Goal: Information Seeking & Learning: Learn about a topic

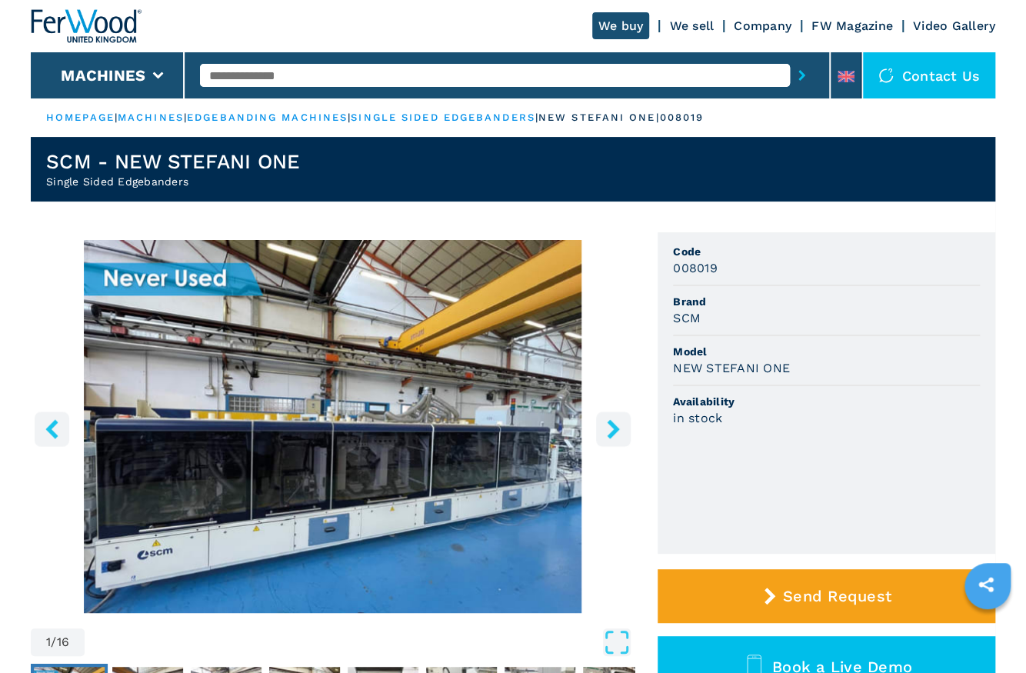
click at [628, 428] on button "right-button" at bounding box center [613, 428] width 35 height 35
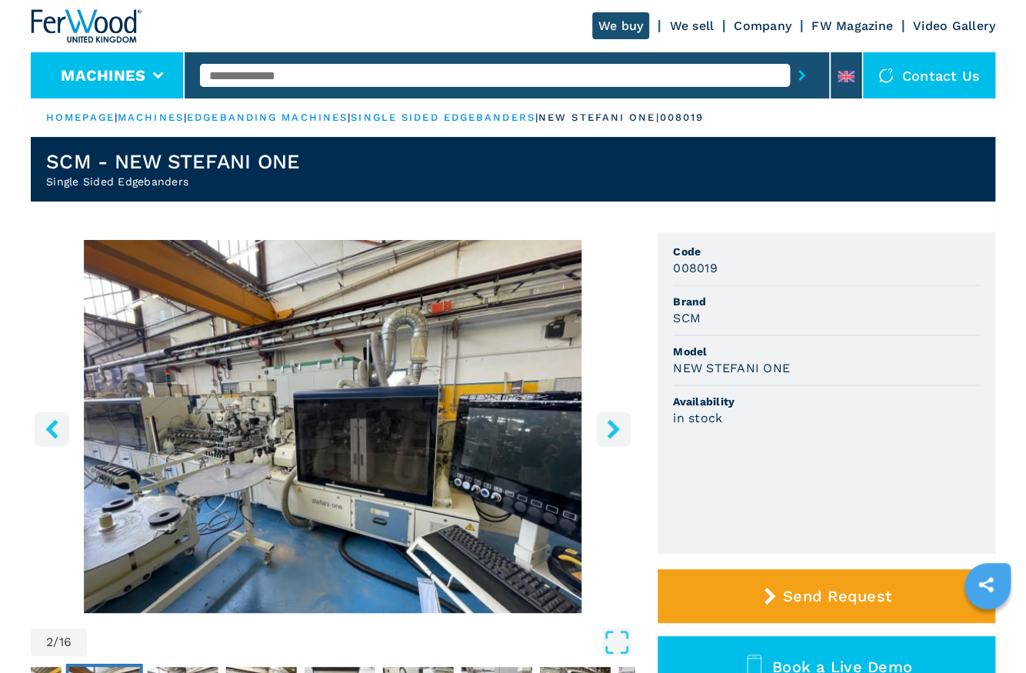
click at [159, 75] on icon at bounding box center [158, 75] width 11 height 7
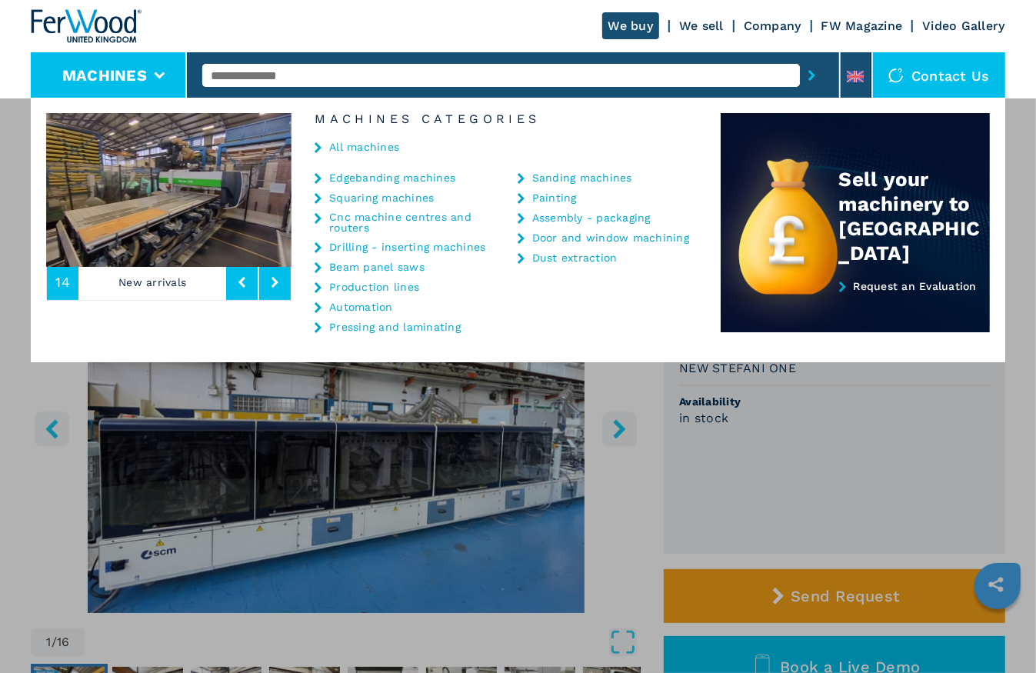
click at [377, 218] on link "Cnc machine centres and routers" at bounding box center [411, 222] width 165 height 22
click at [347, 212] on link "Cnc machine centres and routers" at bounding box center [411, 222] width 165 height 22
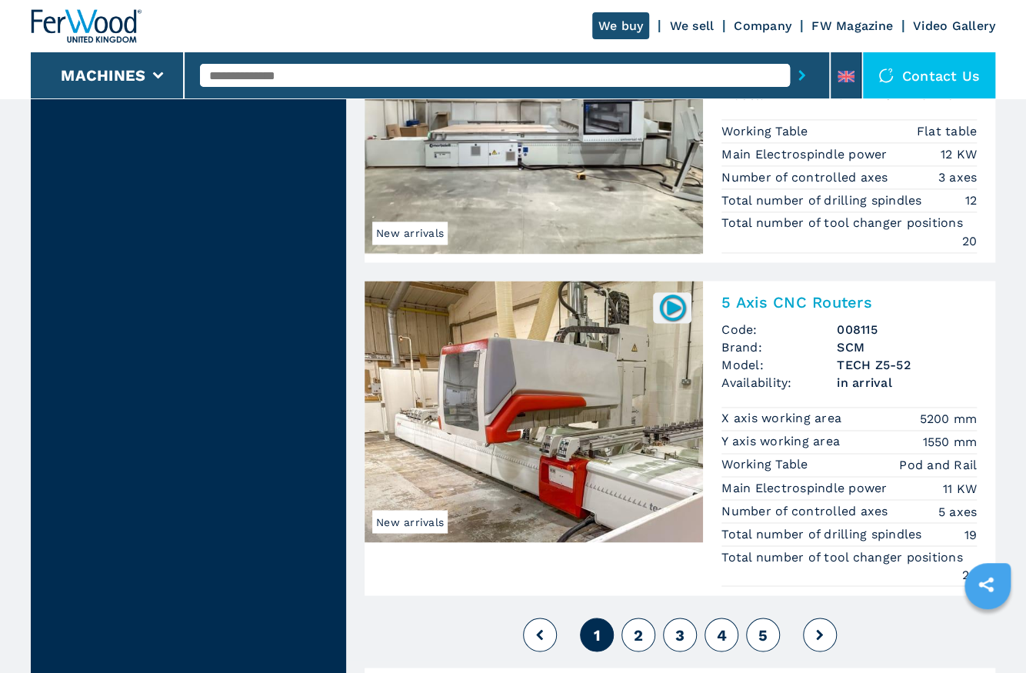
scroll to position [3775, 0]
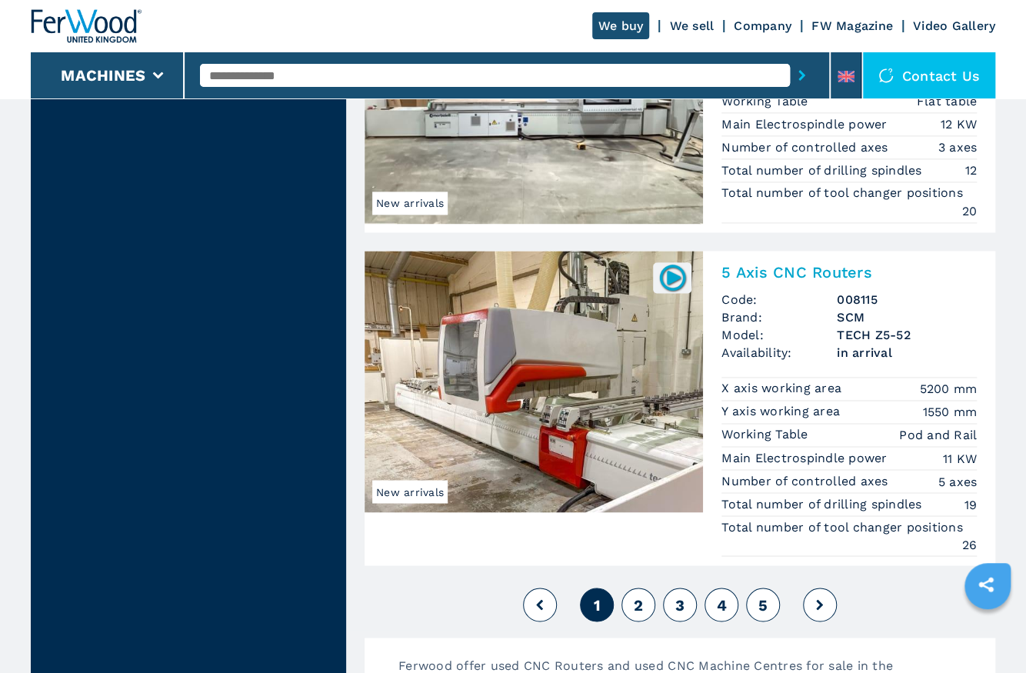
click at [652, 358] on img at bounding box center [534, 381] width 338 height 261
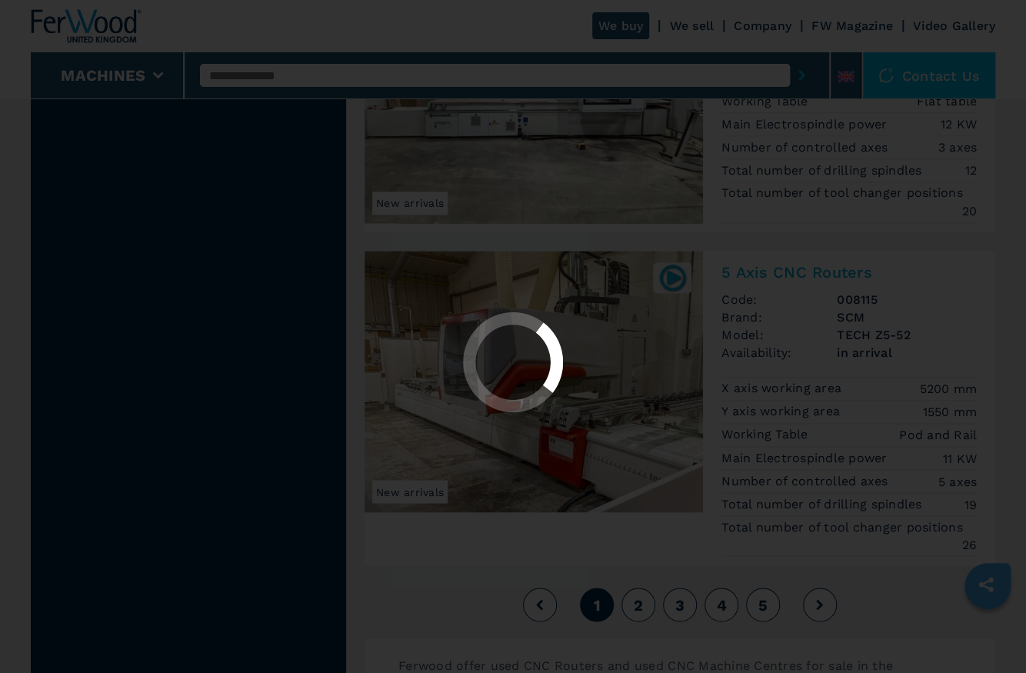
scroll to position [0, 0]
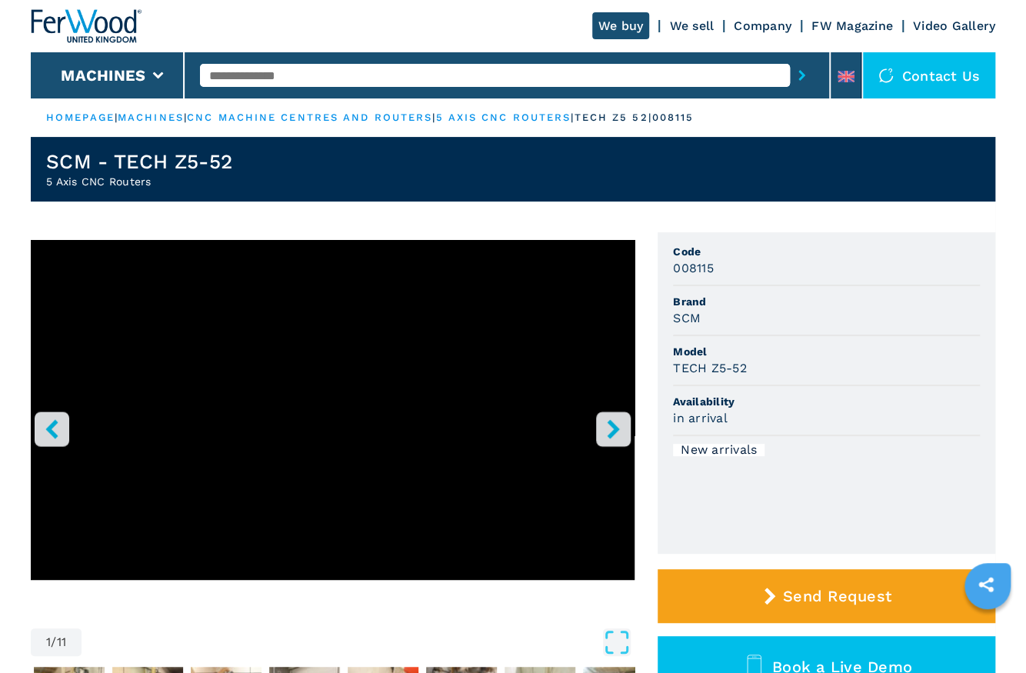
drag, startPoint x: 0, startPoint y: 0, endPoint x: 651, endPoint y: 290, distance: 713.0
click at [651, 290] on div "1 / 11 Unit Measure ****** ******** Code 008115 Brand SCM Model TECH Z5-52 Avai…" at bounding box center [513, 501] width 964 height 539
click at [622, 431] on icon "right-button" at bounding box center [613, 428] width 19 height 19
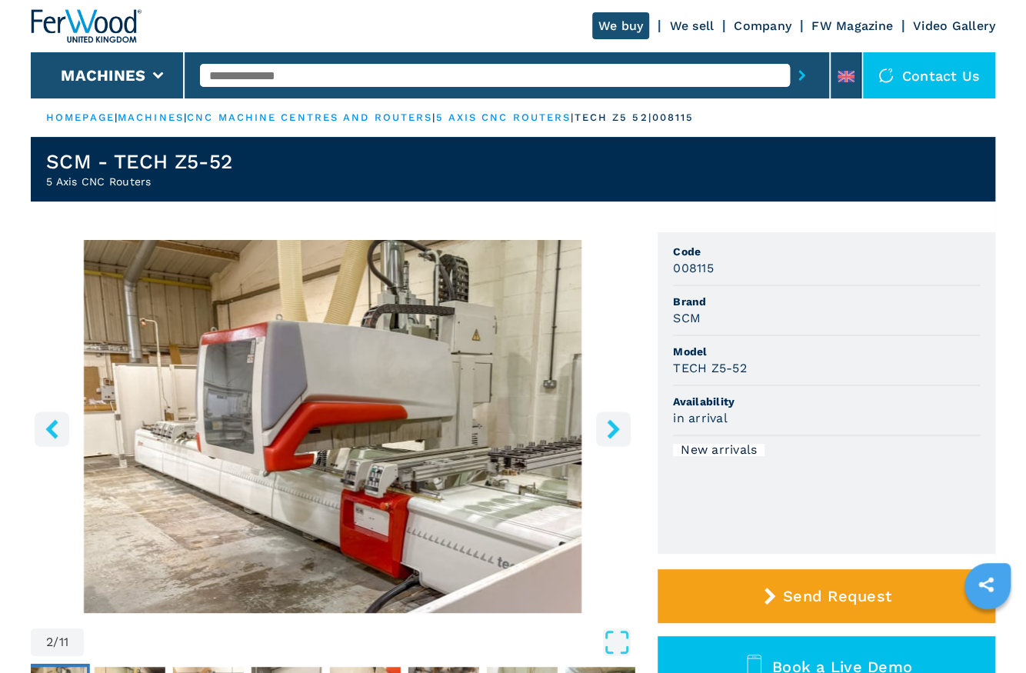
click at [622, 431] on icon "right-button" at bounding box center [613, 428] width 19 height 19
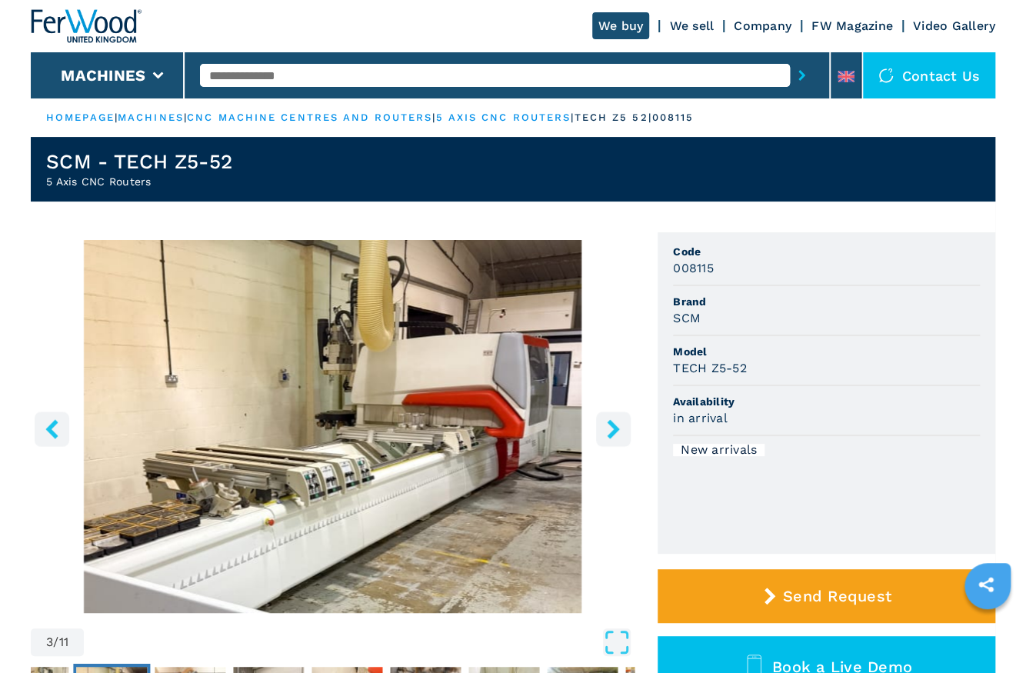
drag, startPoint x: 622, startPoint y: 431, endPoint x: 624, endPoint y: 469, distance: 37.8
click at [624, 469] on img "Go to Slide 3" at bounding box center [333, 426] width 604 height 373
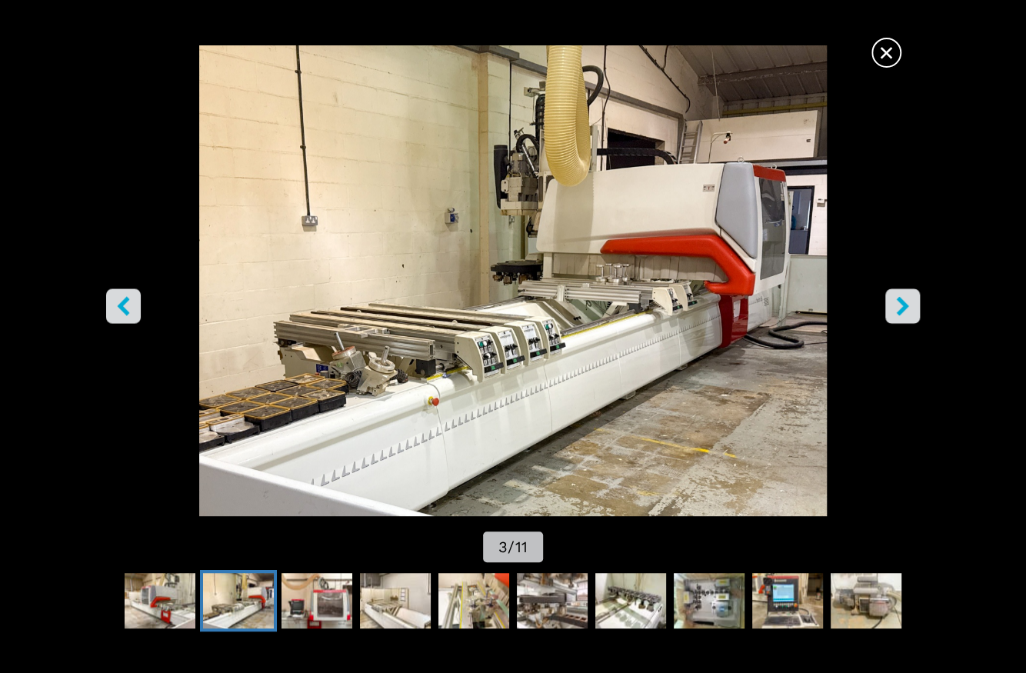
click at [900, 315] on icon "right-button" at bounding box center [902, 305] width 19 height 19
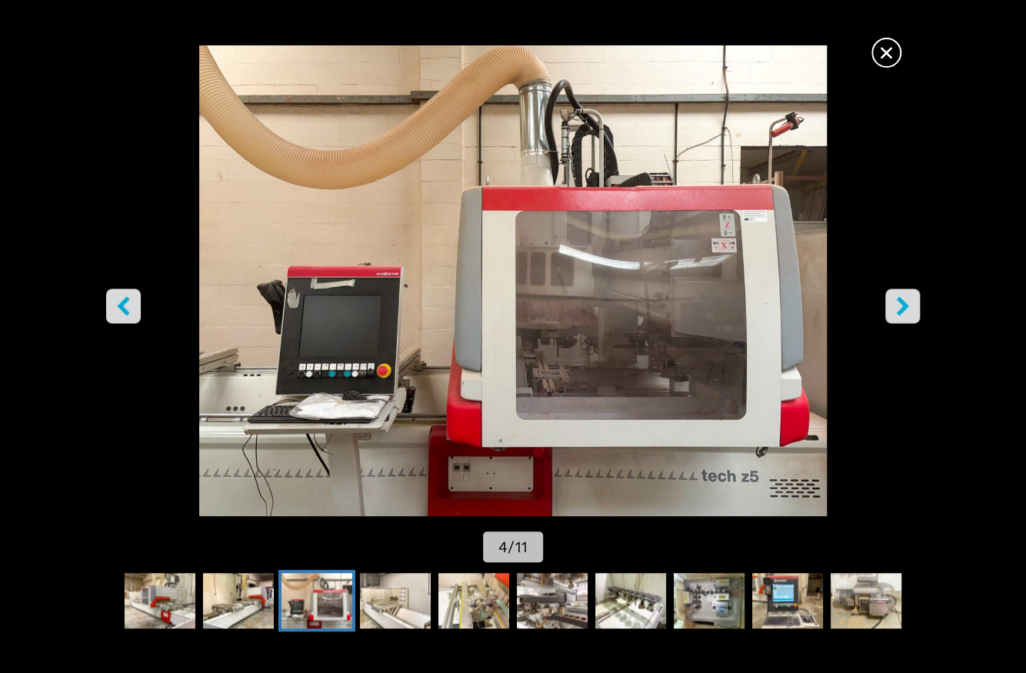
click at [900, 315] on icon "right-button" at bounding box center [902, 305] width 19 height 19
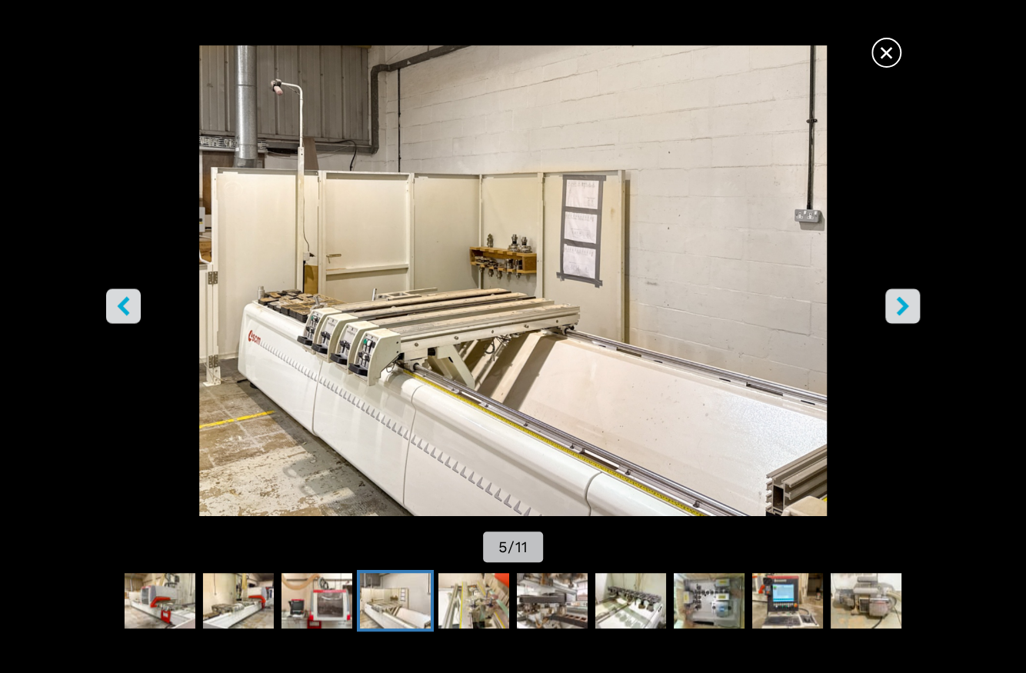
click at [900, 315] on icon "right-button" at bounding box center [902, 305] width 19 height 19
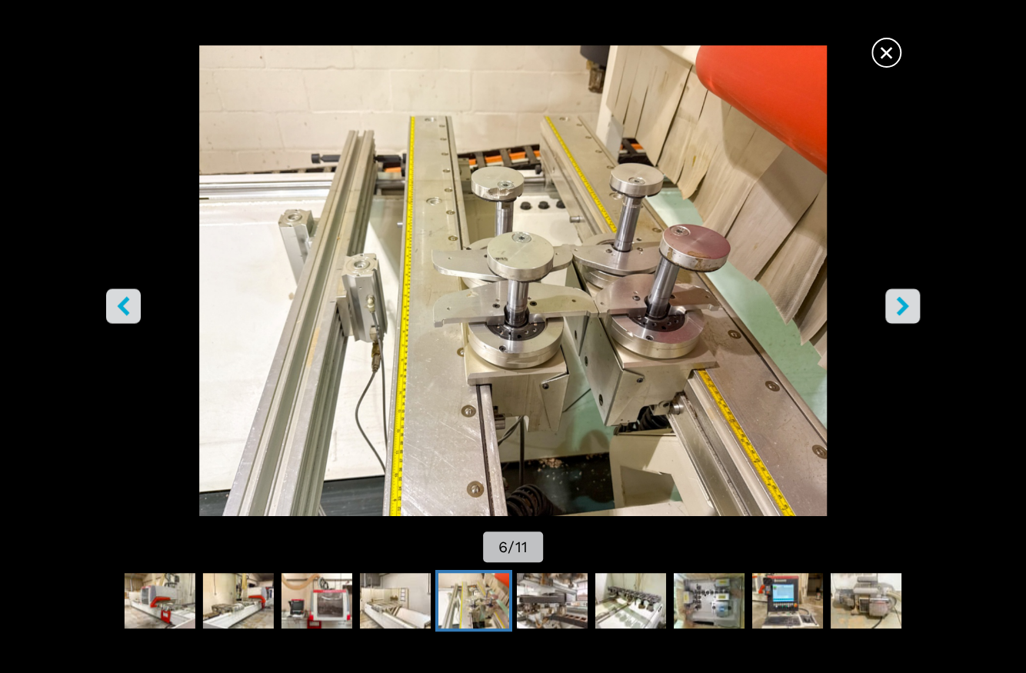
click at [900, 315] on icon "right-button" at bounding box center [902, 305] width 19 height 19
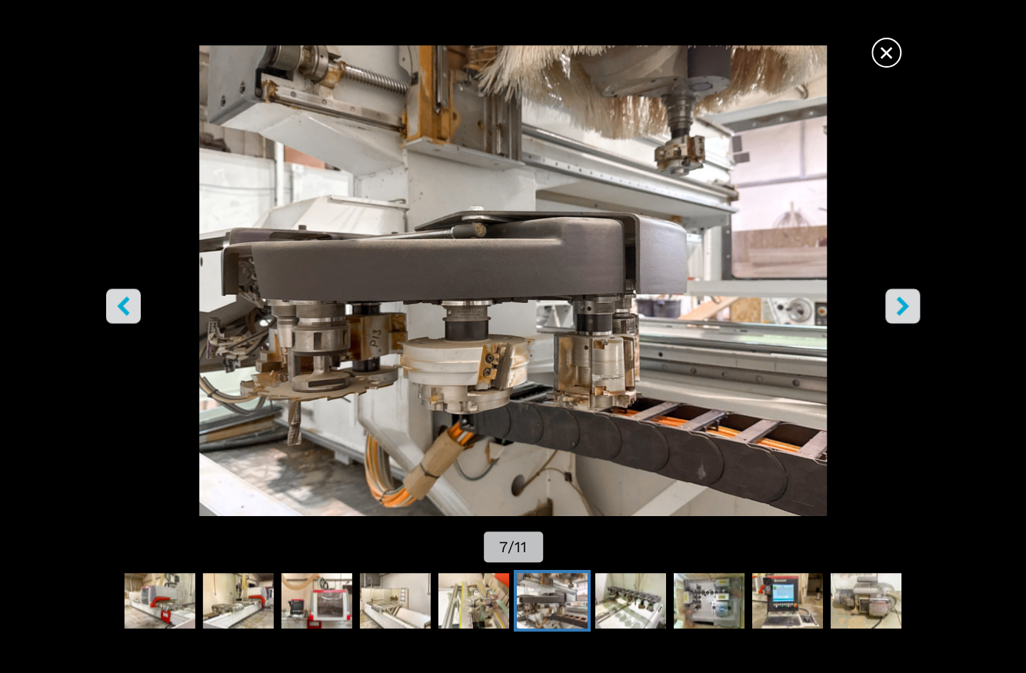
click at [900, 315] on icon "right-button" at bounding box center [902, 305] width 19 height 19
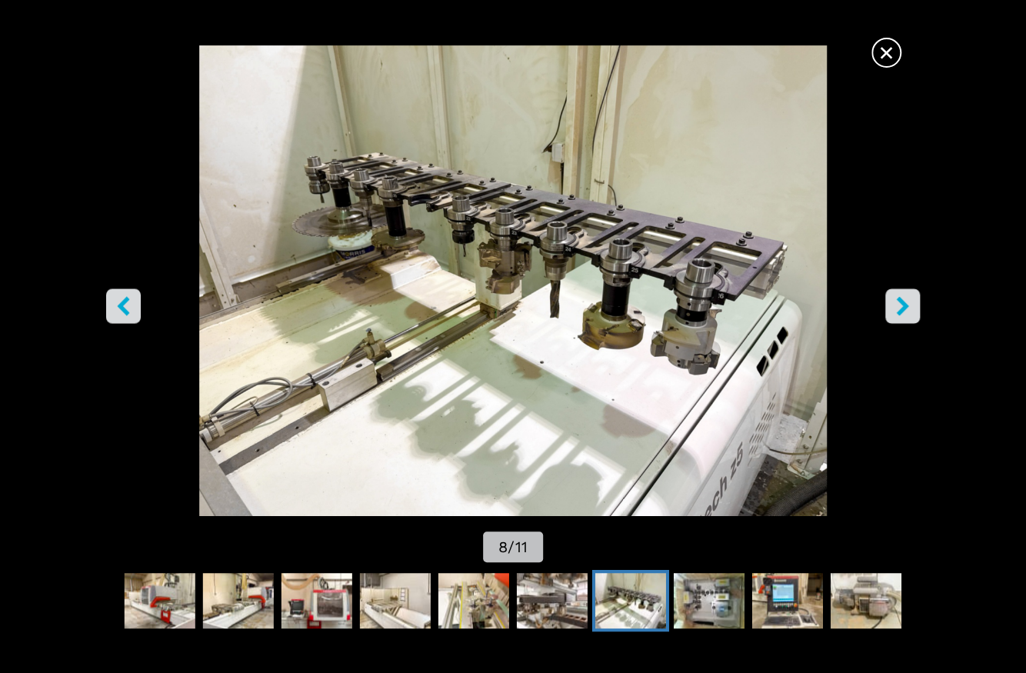
click at [115, 301] on icon "left-button" at bounding box center [123, 305] width 19 height 19
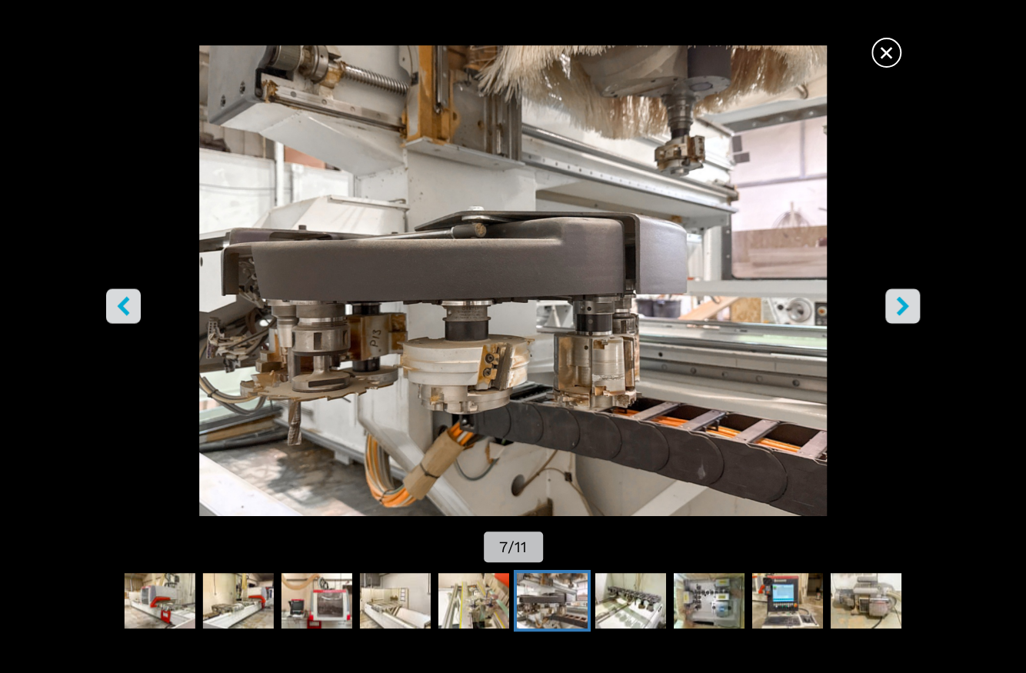
click at [895, 308] on icon "right-button" at bounding box center [902, 305] width 19 height 19
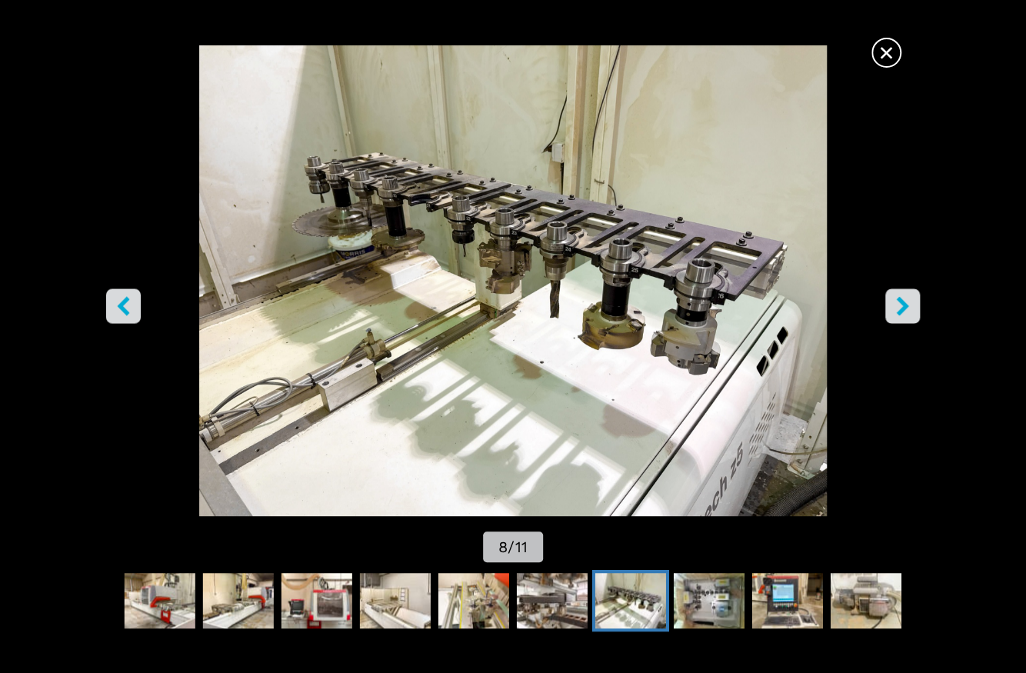
drag, startPoint x: 895, startPoint y: 308, endPoint x: 904, endPoint y: 265, distance: 43.1
click at [904, 265] on img "Go to Slide 8" at bounding box center [514, 280] width 924 height 471
click at [904, 308] on icon "right-button" at bounding box center [902, 305] width 12 height 19
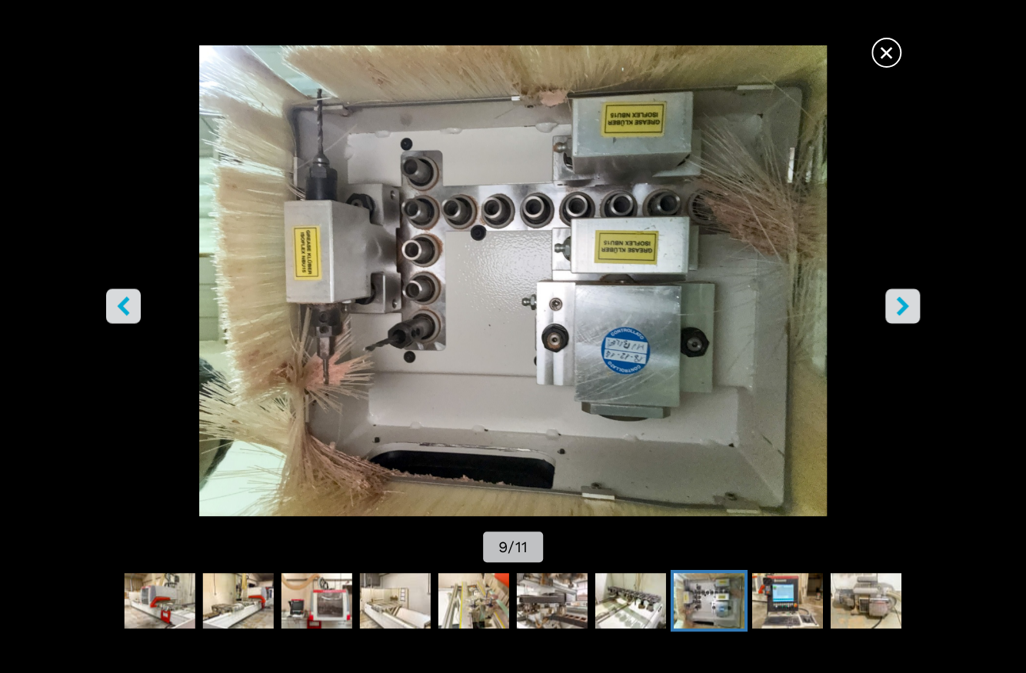
click at [904, 308] on icon "right-button" at bounding box center [902, 305] width 12 height 19
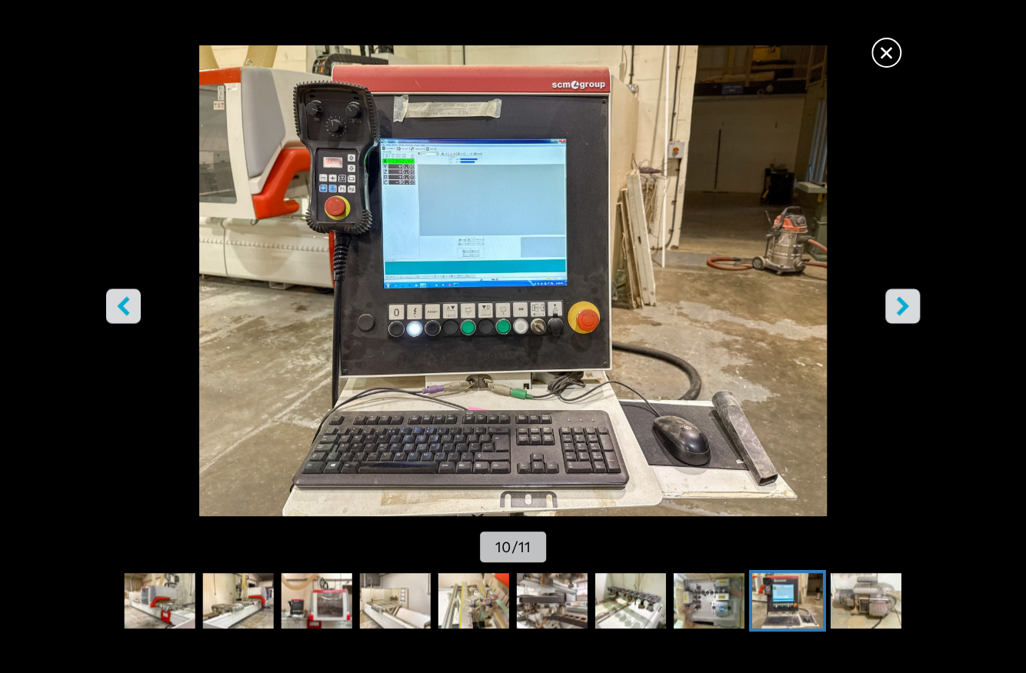
click at [135, 308] on button "left-button" at bounding box center [123, 305] width 35 height 35
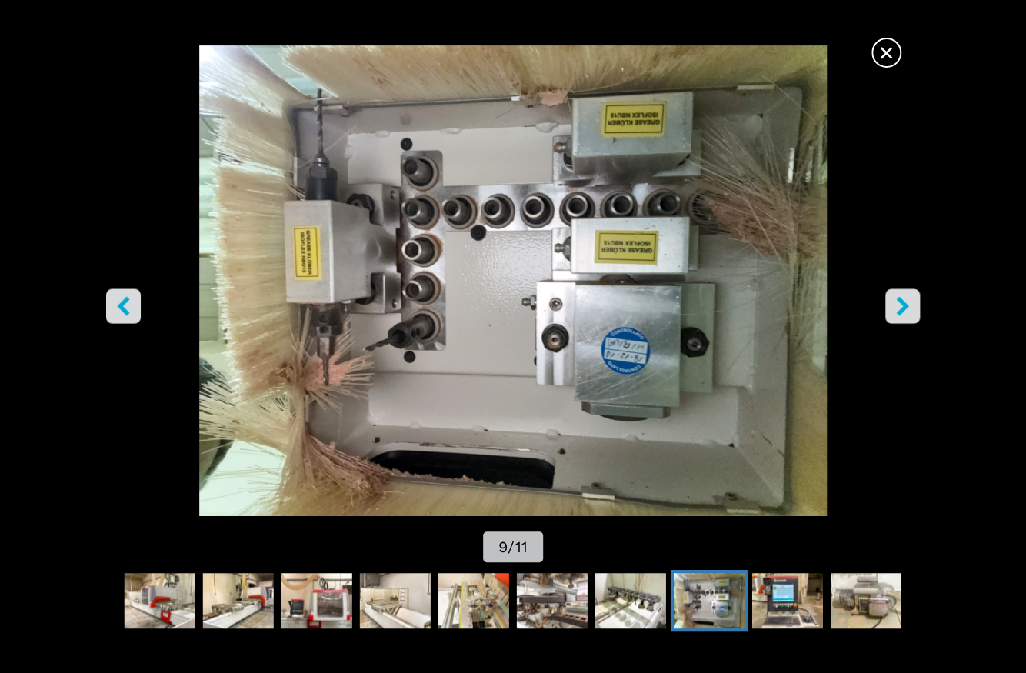
click at [897, 305] on icon "right-button" at bounding box center [902, 305] width 19 height 19
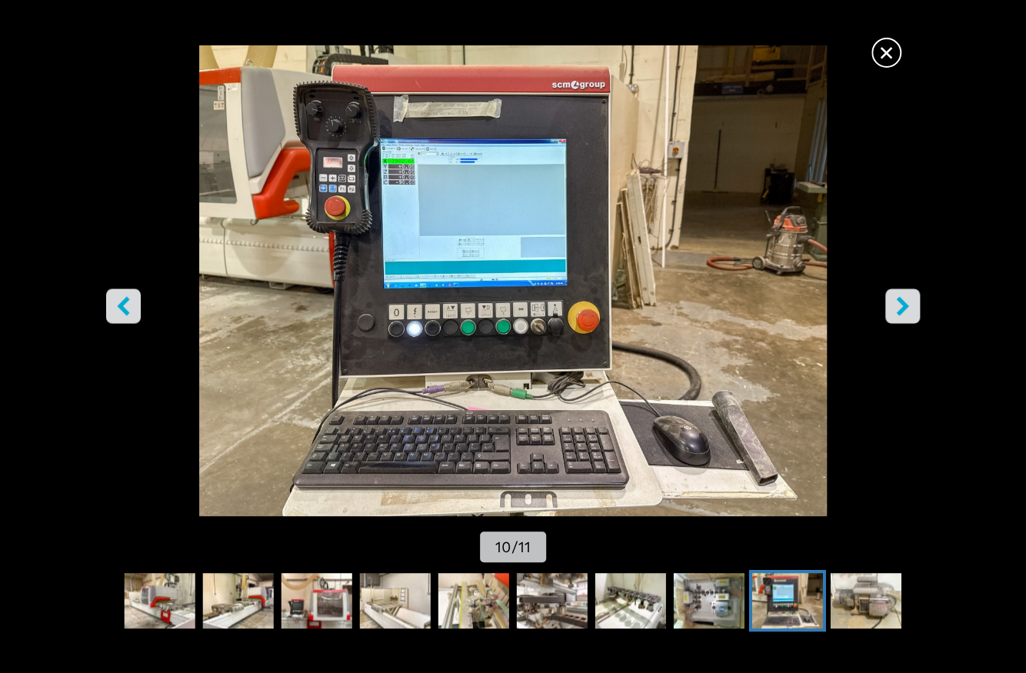
click at [897, 305] on icon "right-button" at bounding box center [902, 305] width 19 height 19
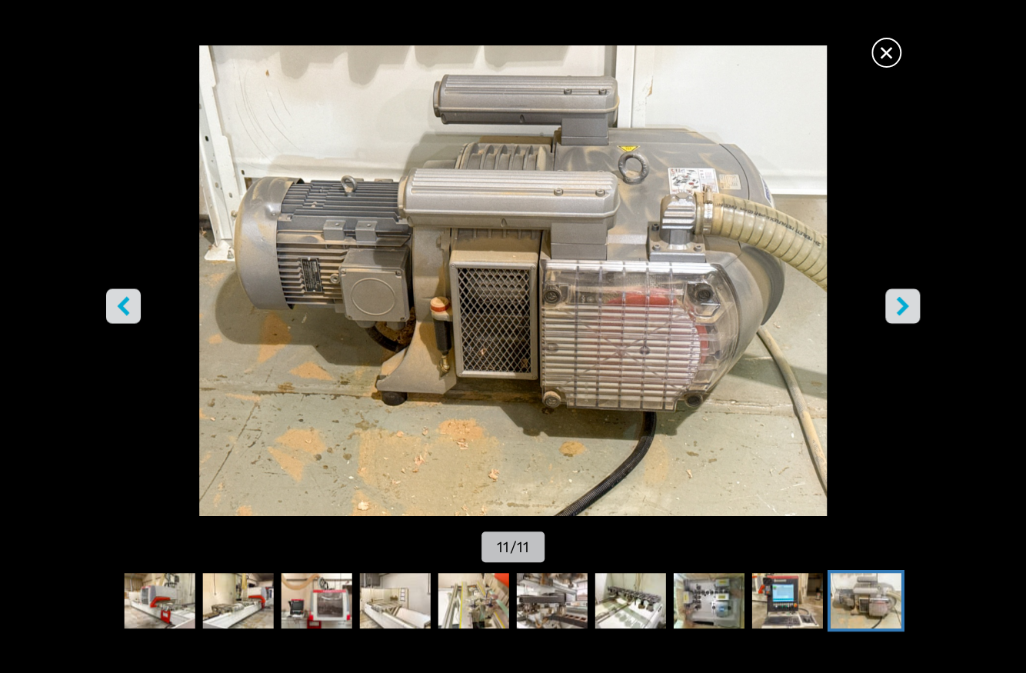
click at [900, 298] on icon "right-button" at bounding box center [902, 305] width 12 height 19
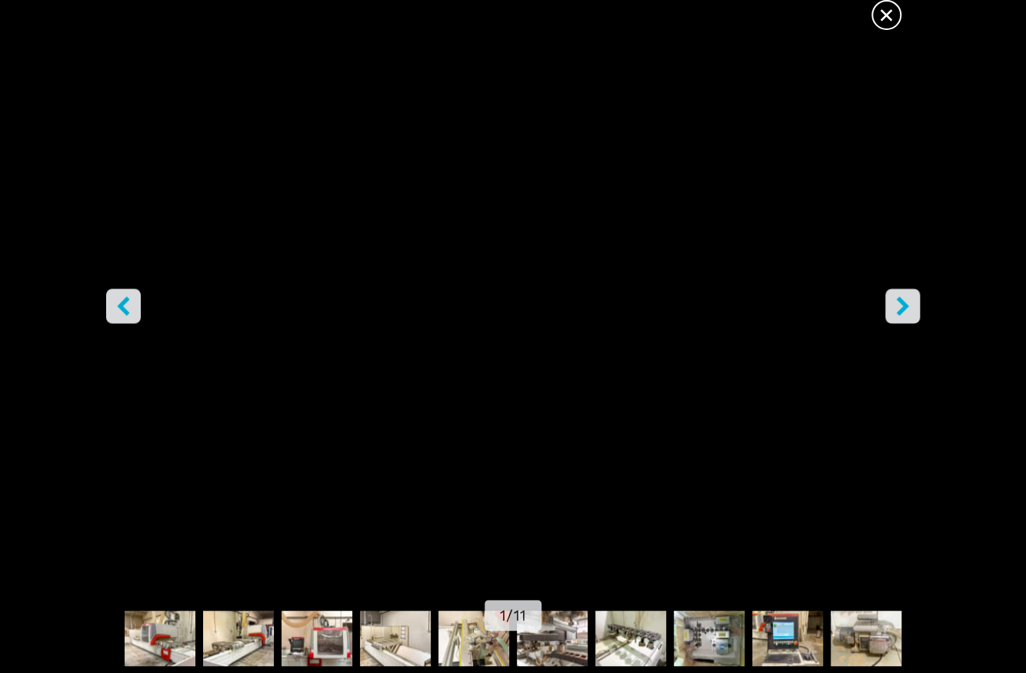
click at [900, 298] on icon "right-button" at bounding box center [902, 305] width 12 height 19
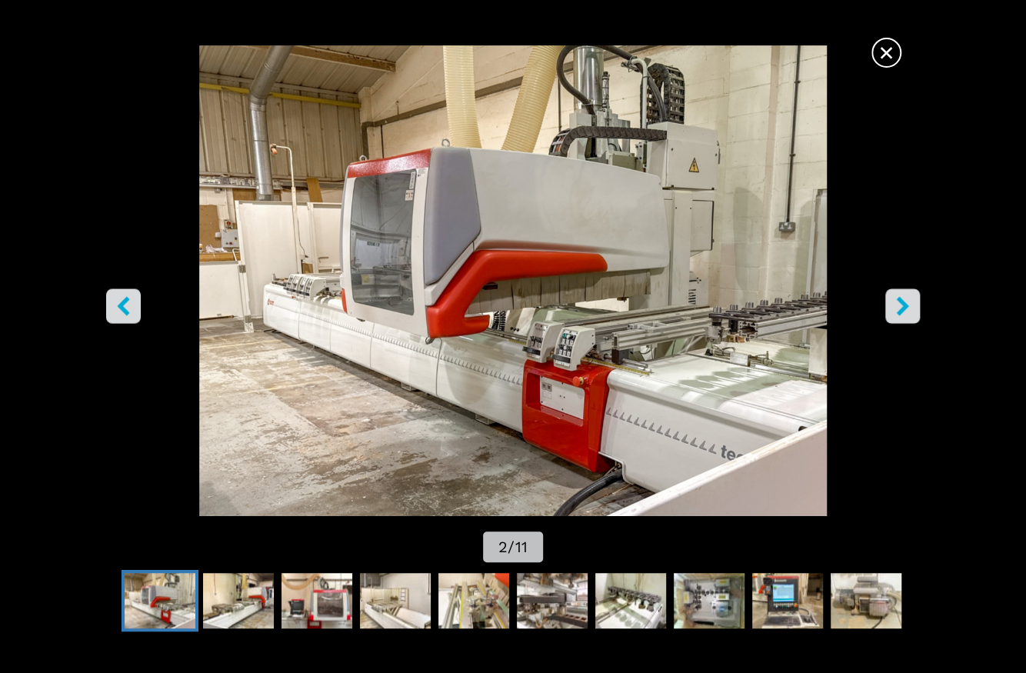
click at [134, 304] on button "left-button" at bounding box center [123, 305] width 35 height 35
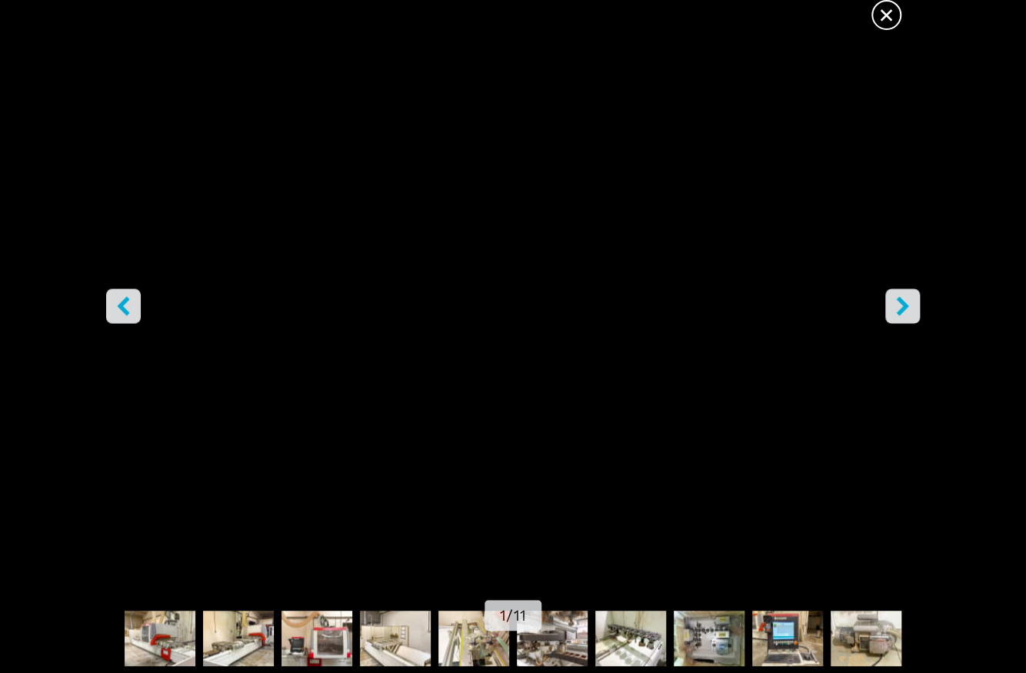
click at [889, 15] on span "×" at bounding box center [886, 11] width 27 height 27
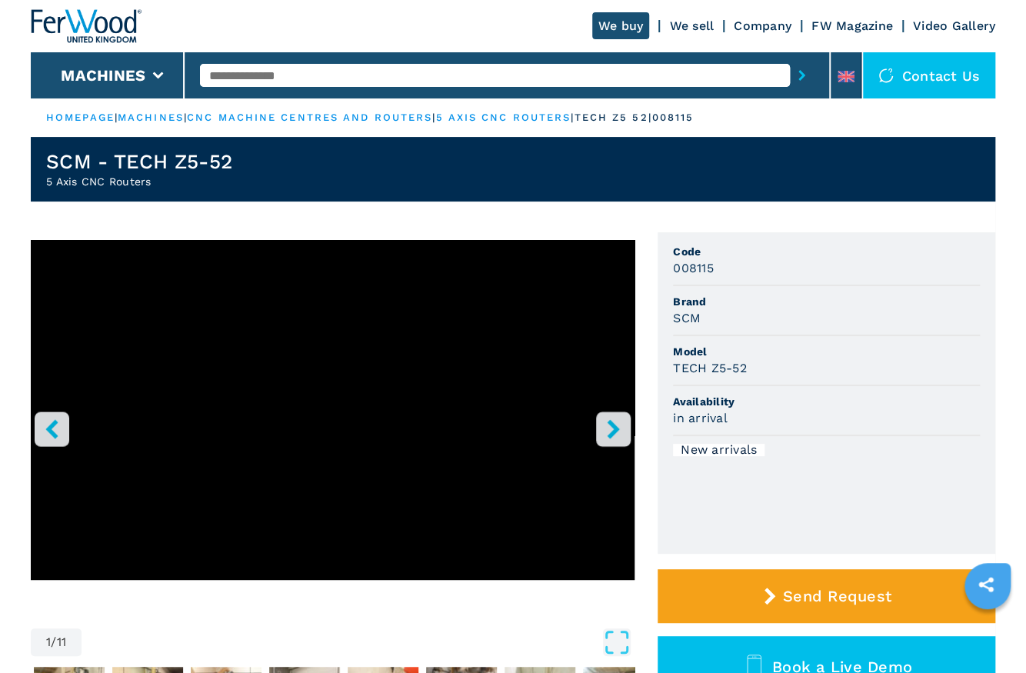
click at [608, 438] on button "right-button" at bounding box center [613, 428] width 35 height 35
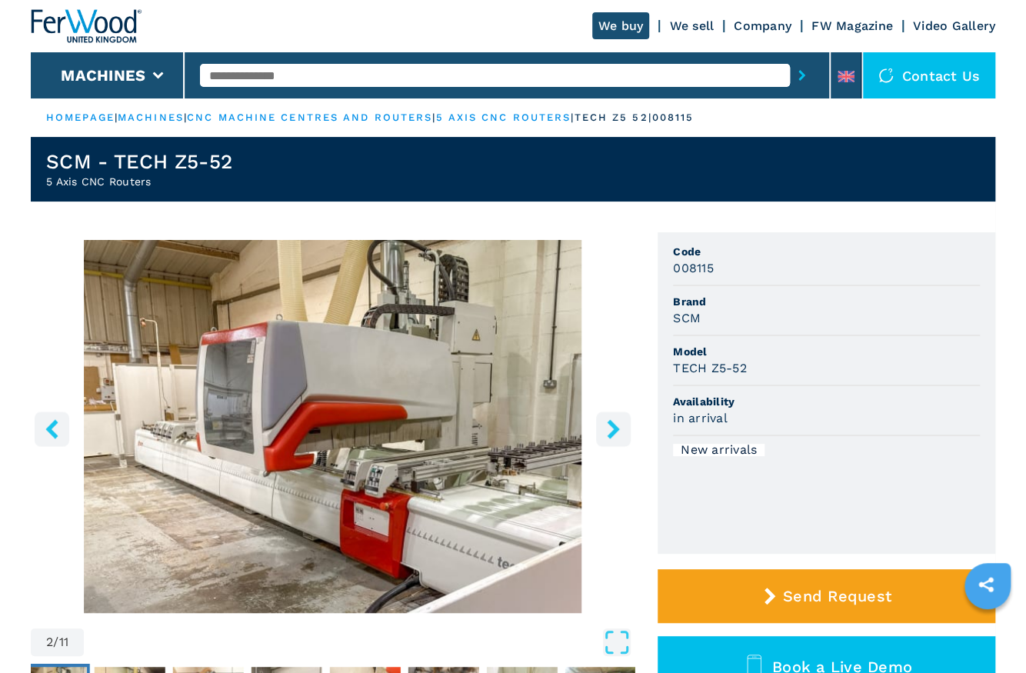
click at [621, 431] on icon "right-button" at bounding box center [613, 428] width 19 height 19
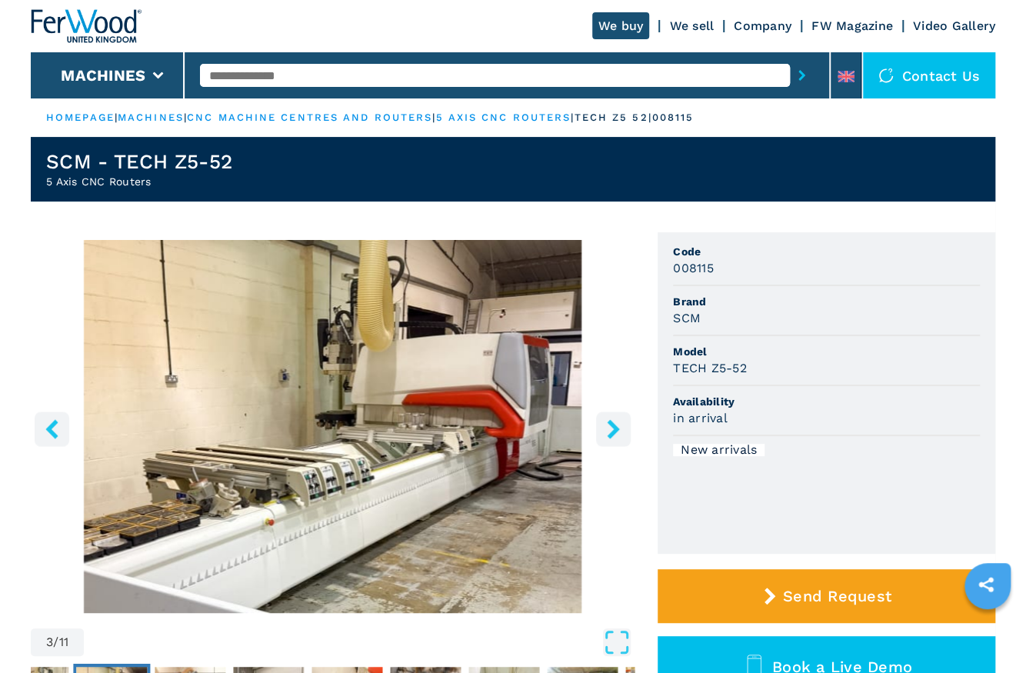
click at [621, 431] on icon "right-button" at bounding box center [613, 428] width 19 height 19
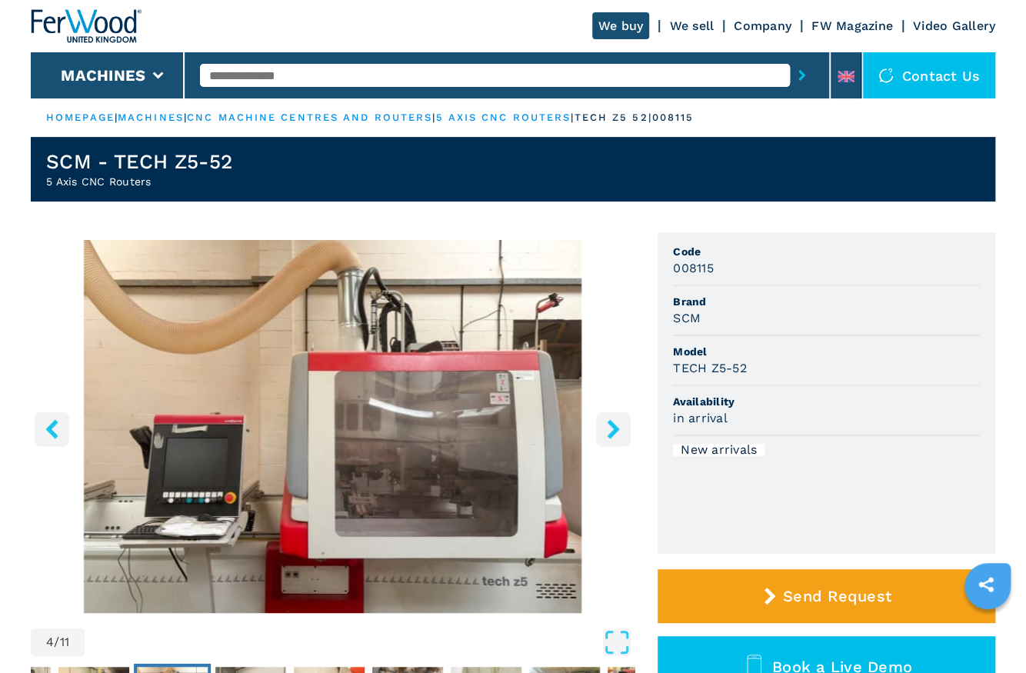
click at [621, 431] on icon "right-button" at bounding box center [613, 428] width 19 height 19
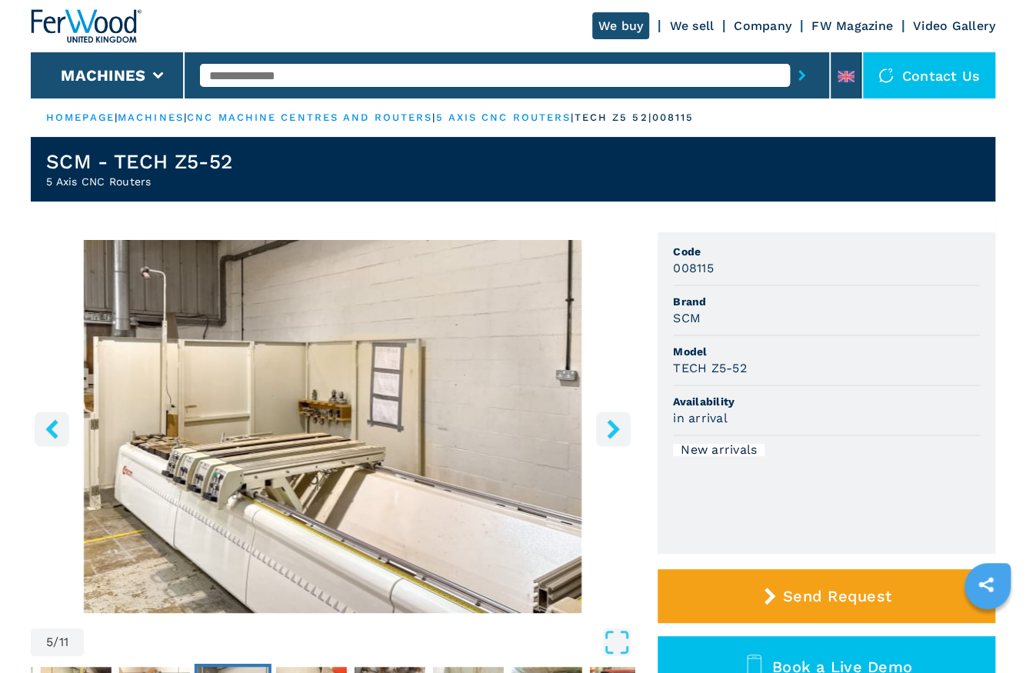
click at [621, 431] on icon "right-button" at bounding box center [613, 428] width 19 height 19
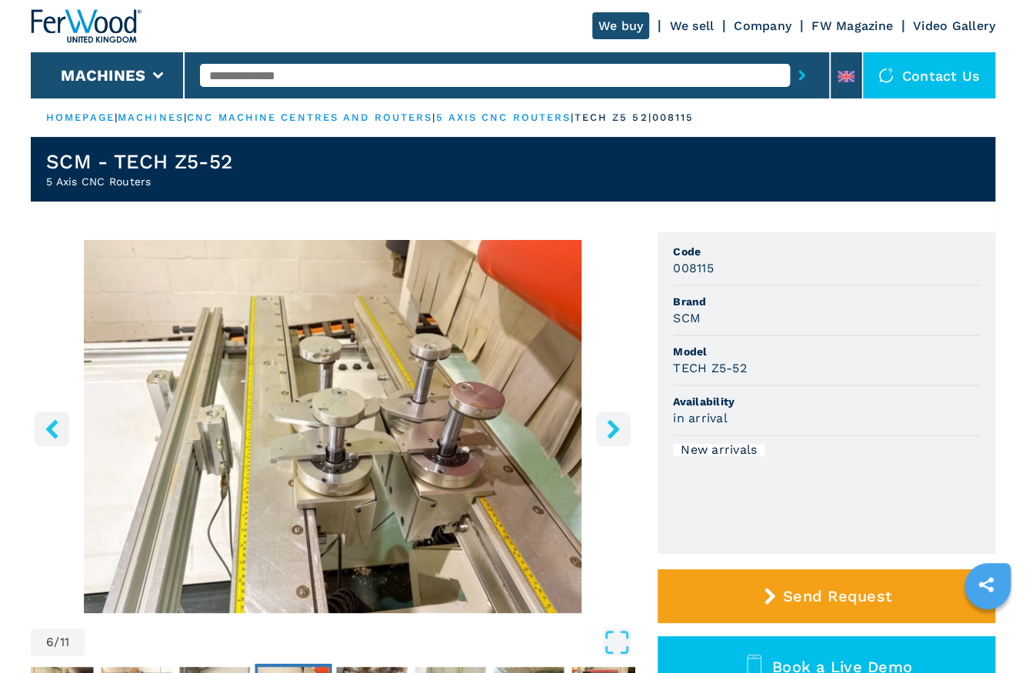
drag, startPoint x: 621, startPoint y: 431, endPoint x: 624, endPoint y: 498, distance: 67.7
click at [624, 498] on img "Go to Slide 6" at bounding box center [333, 426] width 604 height 373
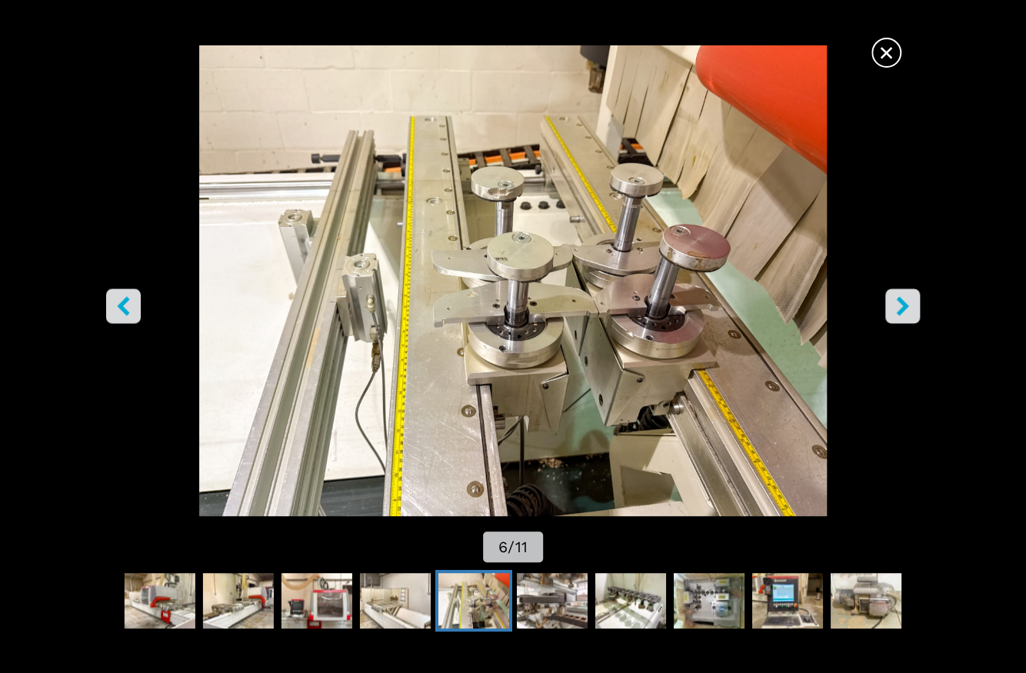
click at [887, 55] on span "×" at bounding box center [886, 49] width 27 height 27
